Goal: Task Accomplishment & Management: Manage account settings

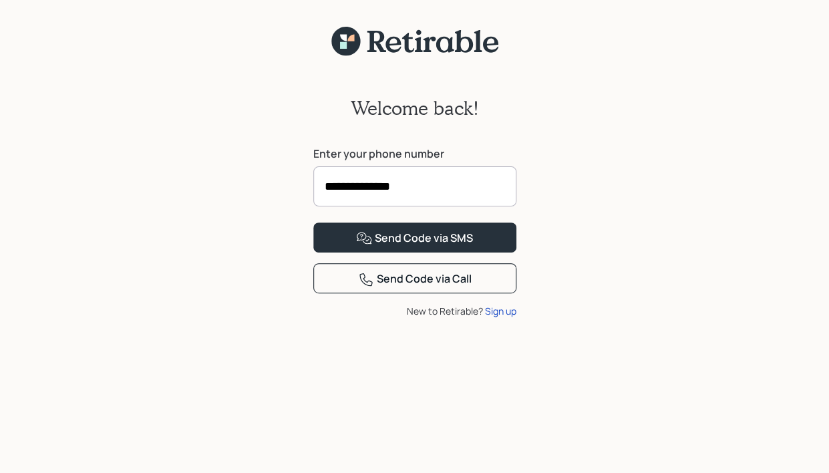
click at [381, 194] on input "**********" at bounding box center [414, 186] width 203 height 40
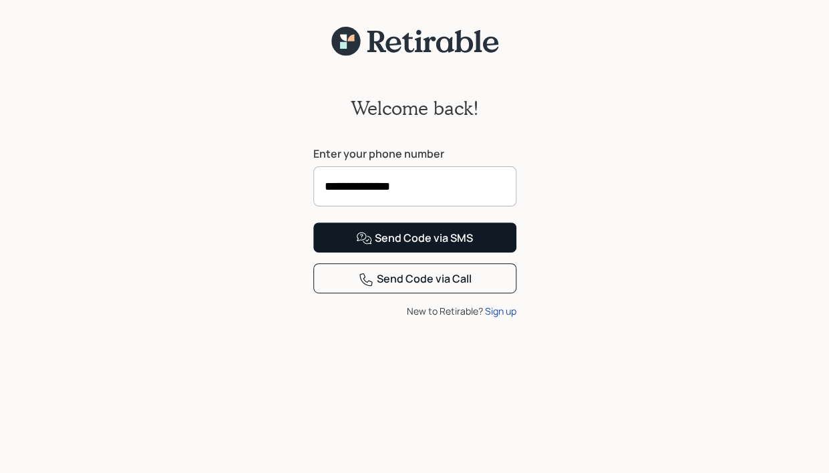
type input "**********"
click at [442, 253] on button "Send Code via SMS" at bounding box center [414, 238] width 203 height 30
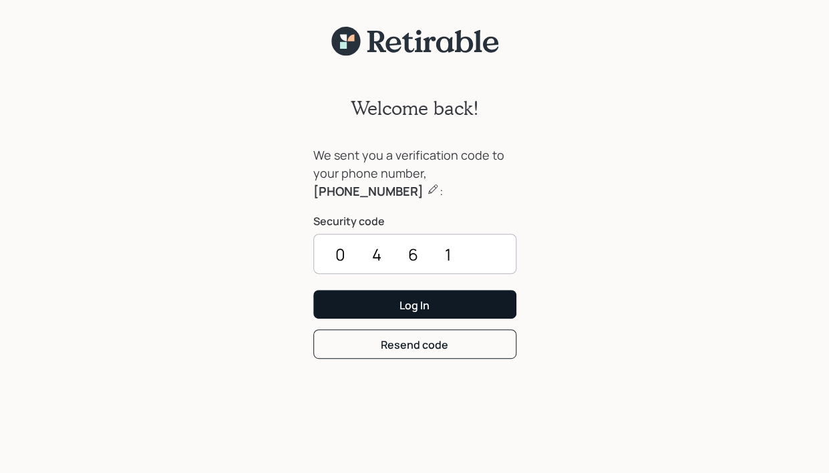
type input "0461"
click at [426, 307] on div "Log In" at bounding box center [415, 305] width 30 height 15
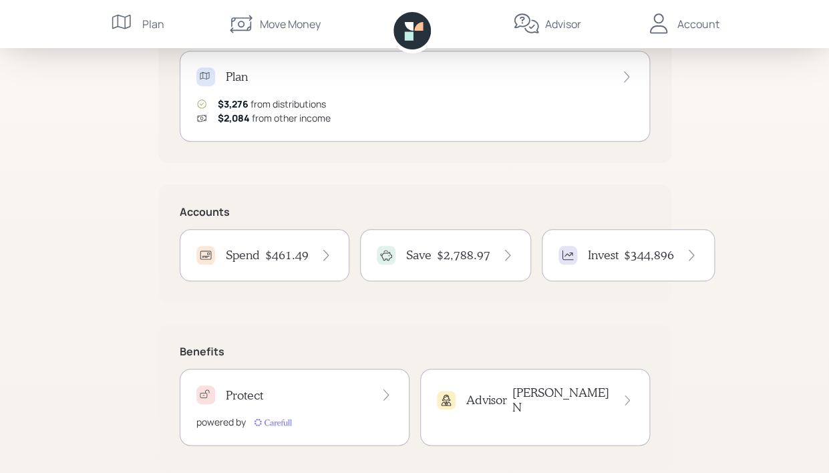
scroll to position [200, 0]
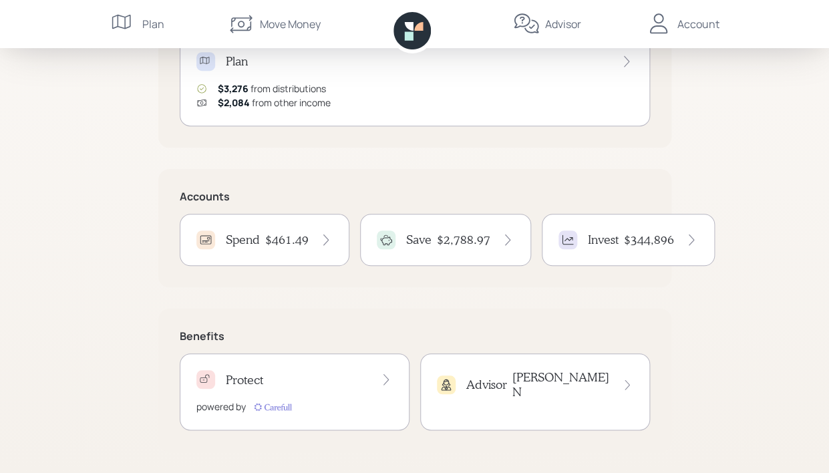
click at [255, 241] on h4 "Spend" at bounding box center [243, 240] width 34 height 15
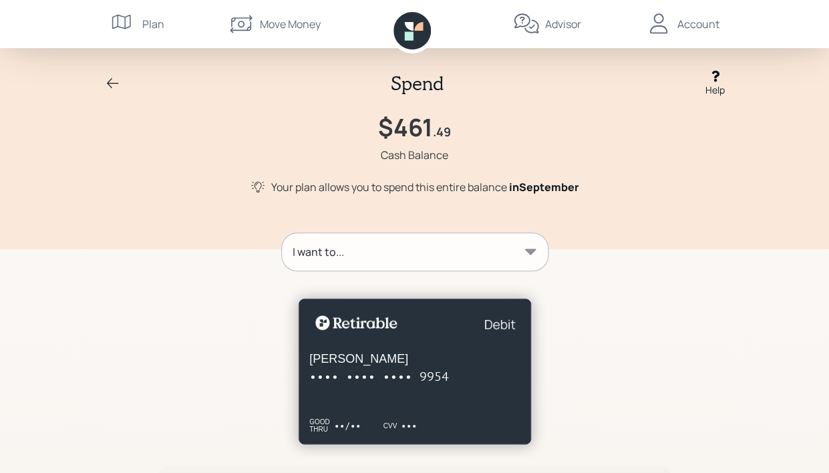
click at [116, 88] on icon at bounding box center [113, 84] width 16 height 16
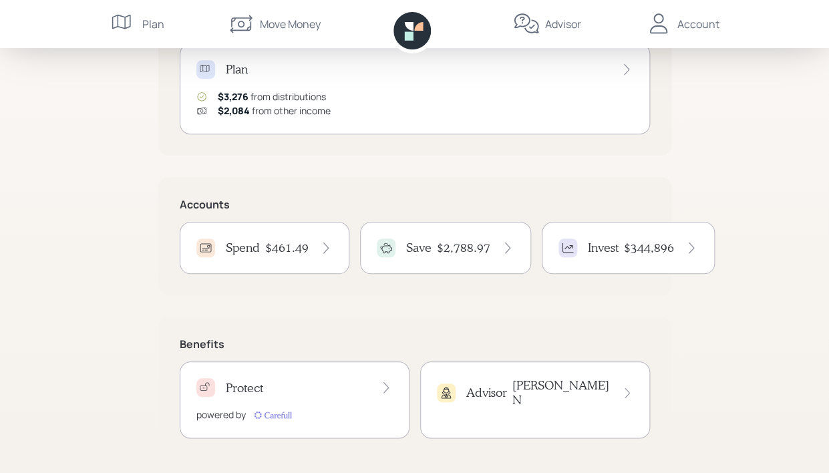
scroll to position [200, 0]
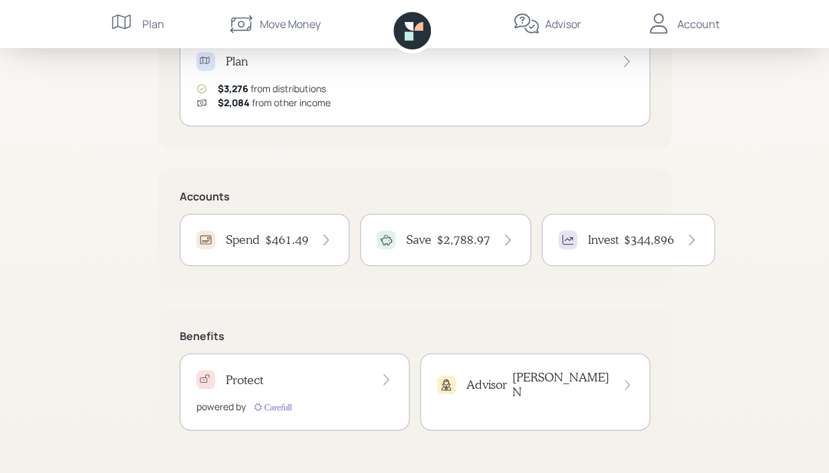
click at [464, 243] on h4 "$2,788.97" at bounding box center [463, 240] width 53 height 15
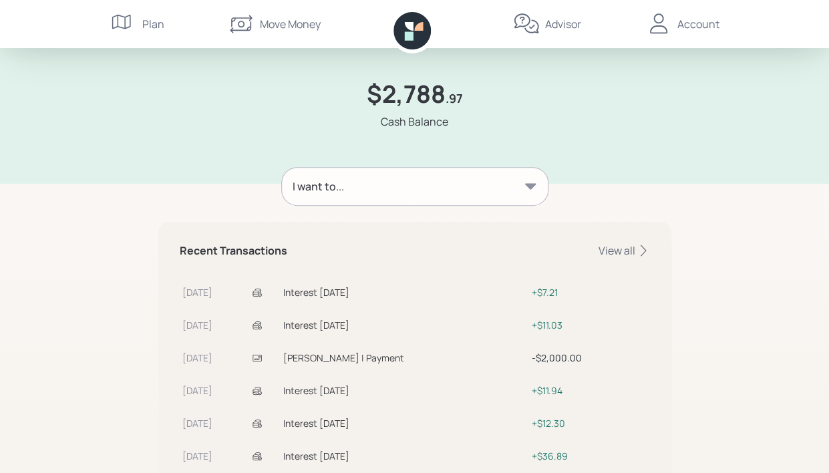
scroll to position [62, 0]
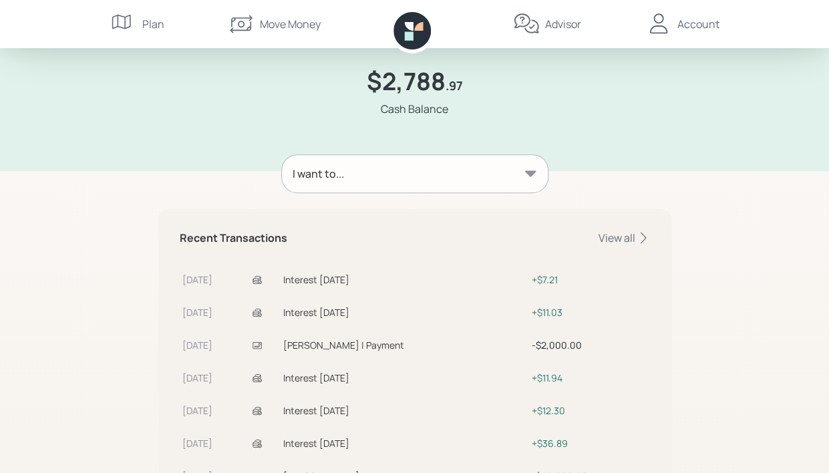
click at [281, 28] on div "Move Money" at bounding box center [290, 24] width 61 height 16
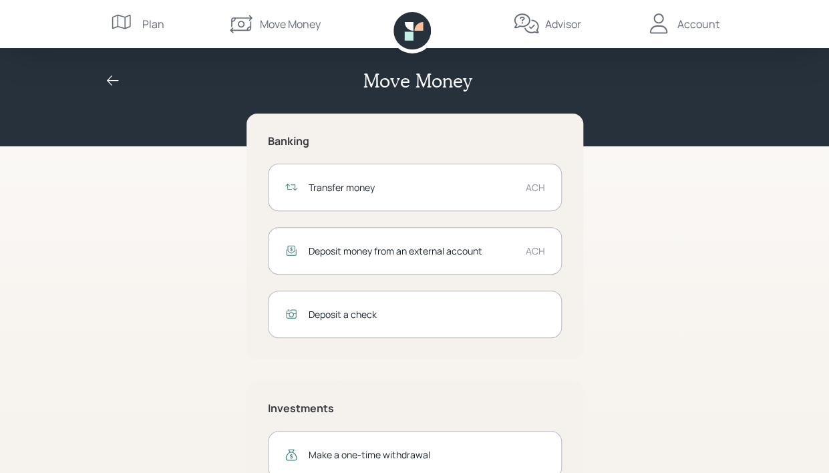
click at [343, 184] on div "Transfer money" at bounding box center [412, 187] width 206 height 14
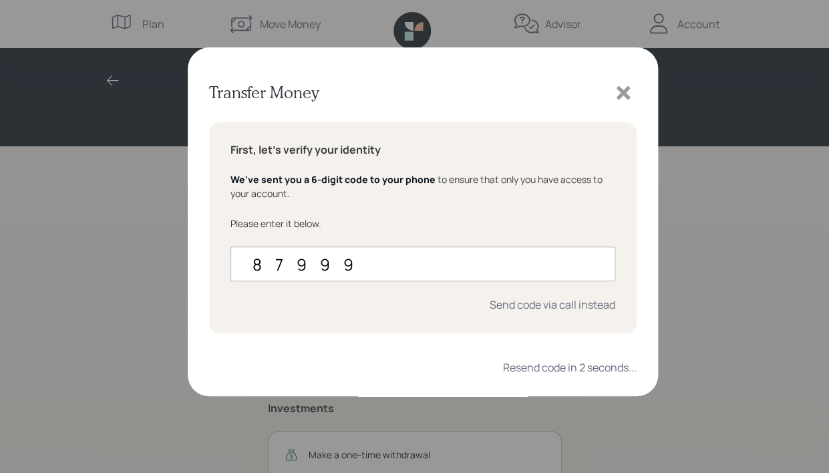
type input "879995"
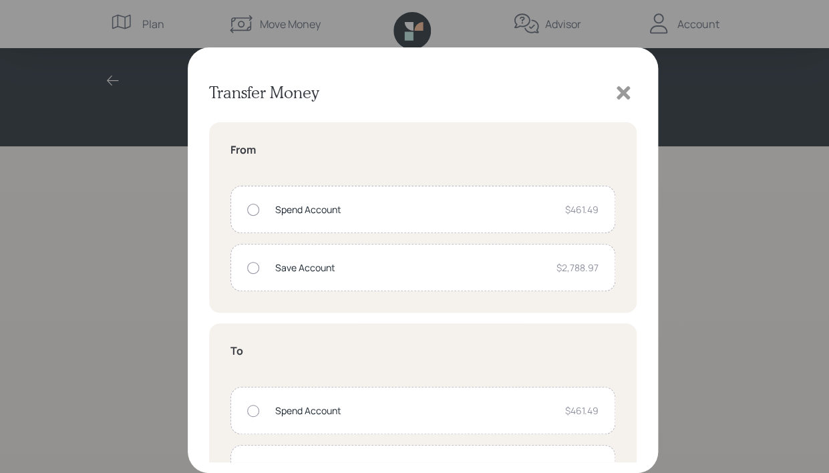
click at [257, 269] on div at bounding box center [253, 268] width 12 height 12
radio input "true"
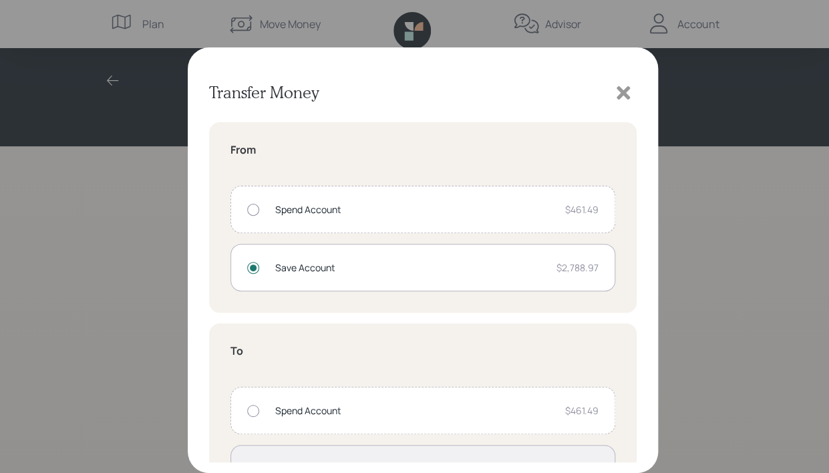
scroll to position [110, 0]
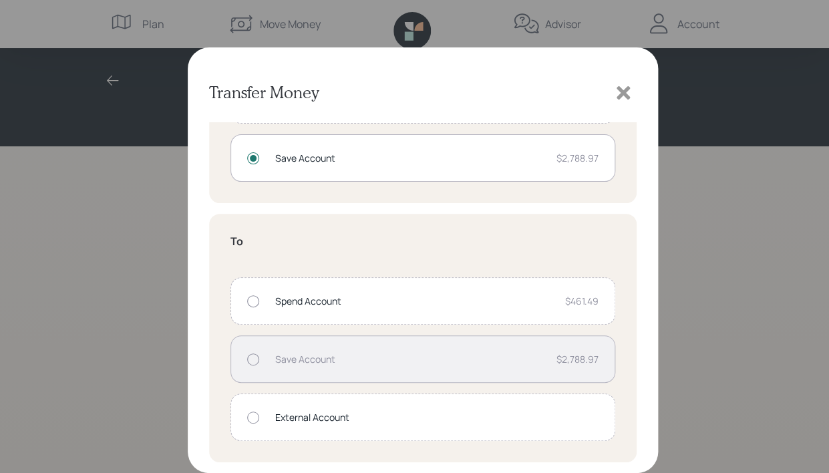
click at [297, 416] on div "External Account" at bounding box center [436, 417] width 323 height 14
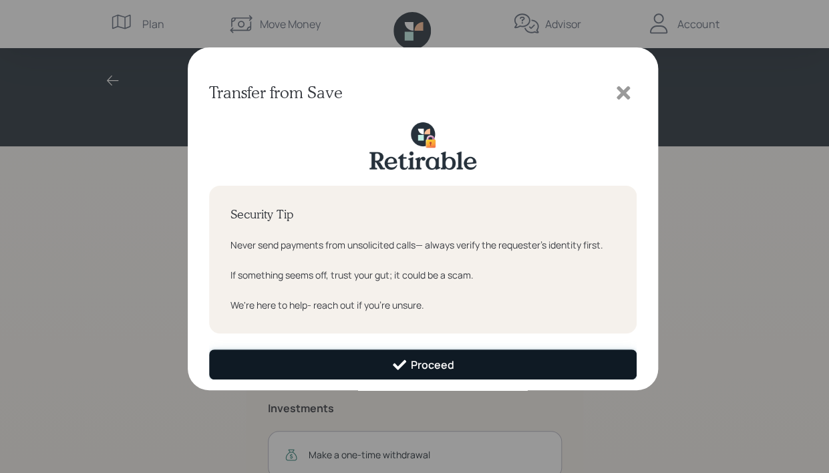
click at [428, 370] on div "Proceed" at bounding box center [423, 365] width 62 height 16
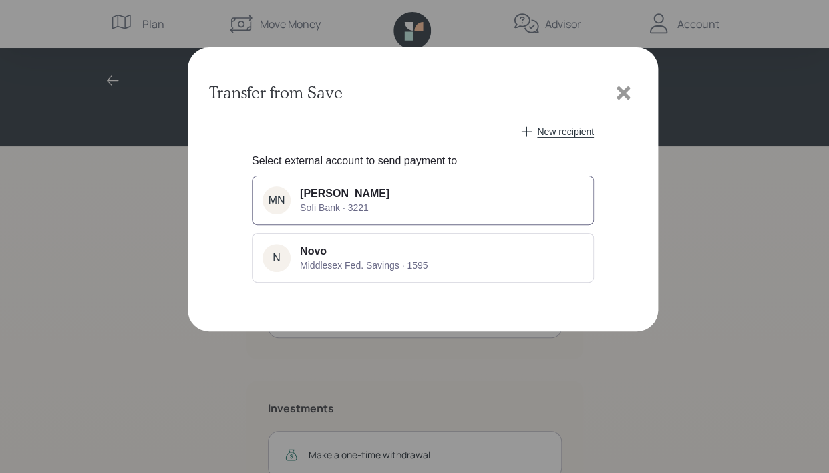
click at [372, 210] on div "[PERSON_NAME] Sofi Bank · 3221" at bounding box center [345, 200] width 90 height 25
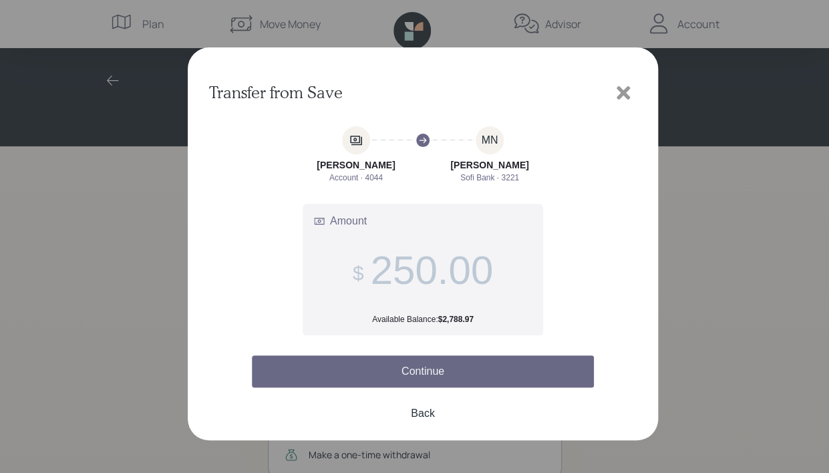
type input "250.00"
click at [424, 368] on button "Continue" at bounding box center [423, 372] width 342 height 32
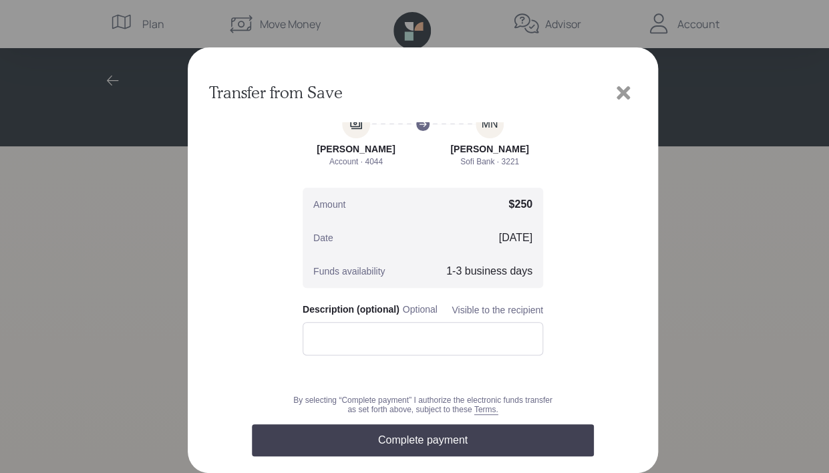
scroll to position [19, 0]
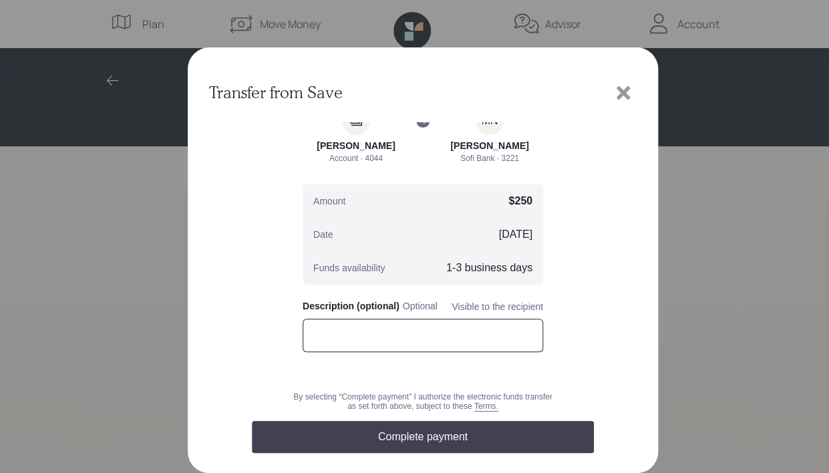
click at [372, 327] on input "text" at bounding box center [423, 335] width 241 height 33
type input "H"
type input "E"
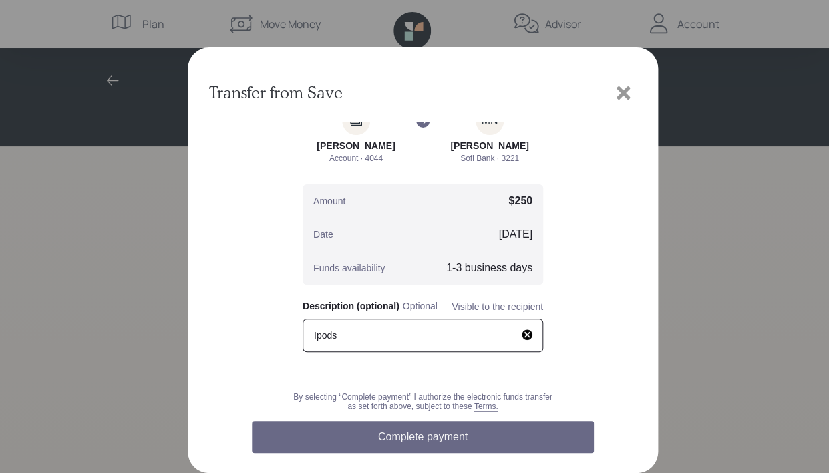
type input "Ipods"
click at [415, 429] on button "Complete payment" at bounding box center [423, 437] width 342 height 32
